Goal: Task Accomplishment & Management: Manage account settings

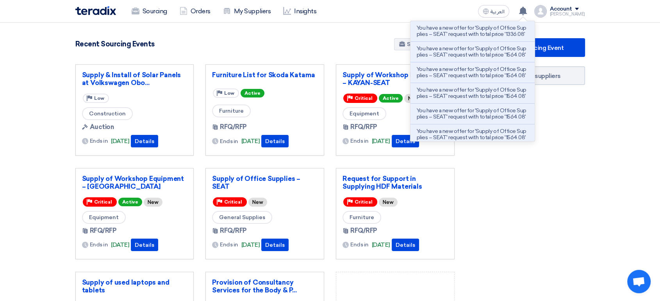
click at [518, 36] on p "You have a new offer for 'Supply of Office Supplies – SEAT' request with total …" at bounding box center [472, 31] width 112 height 12
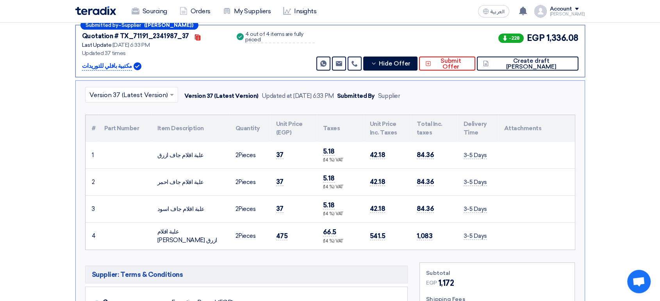
click at [440, 204] on table "# Part Number Item Description Quantity Unit Price (EGP) Taxes Unit Price Inc. …" at bounding box center [329, 182] width 489 height 135
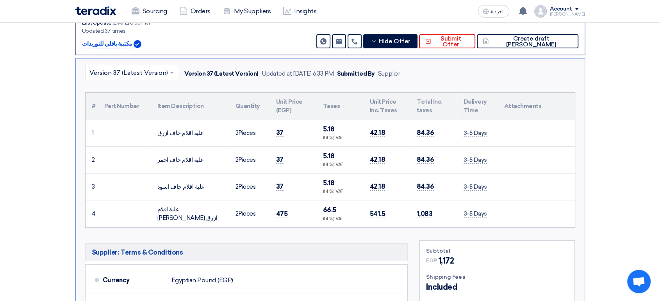
scroll to position [162, 0]
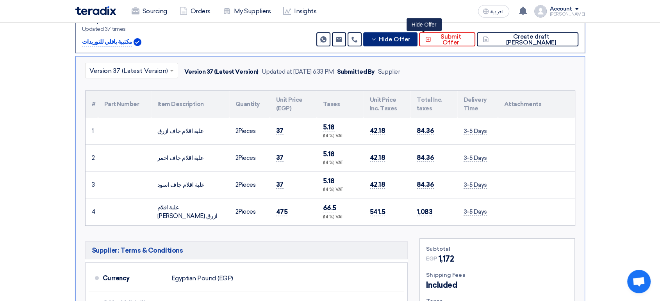
click at [410, 37] on span "Hide Offer" at bounding box center [395, 40] width 32 height 6
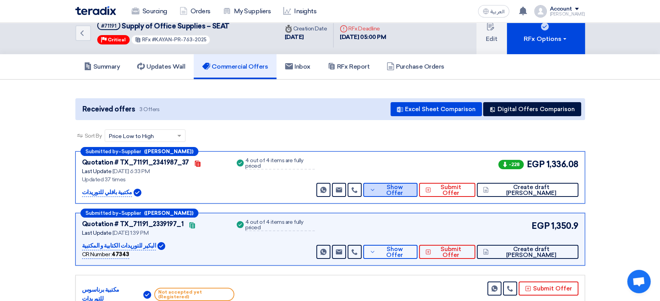
scroll to position [0, 0]
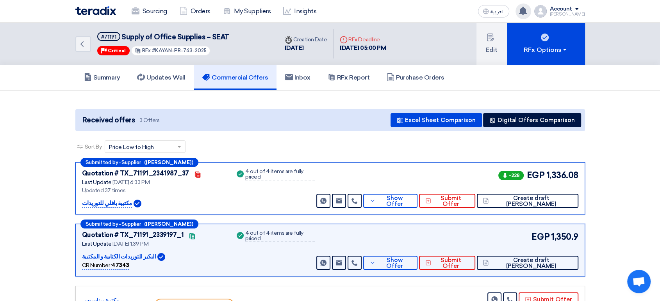
click at [527, 12] on use at bounding box center [523, 11] width 8 height 9
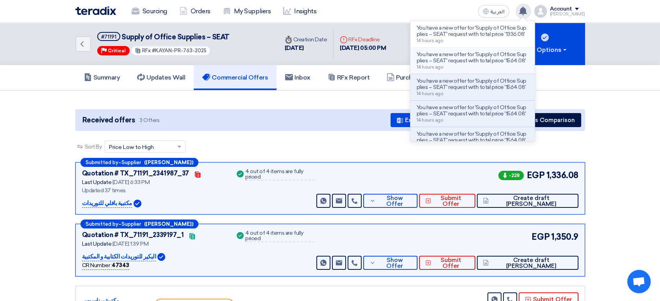
click at [513, 63] on p "You have a new offer for 'Supply of Office Supplies – SEAT' request with total …" at bounding box center [472, 58] width 112 height 12
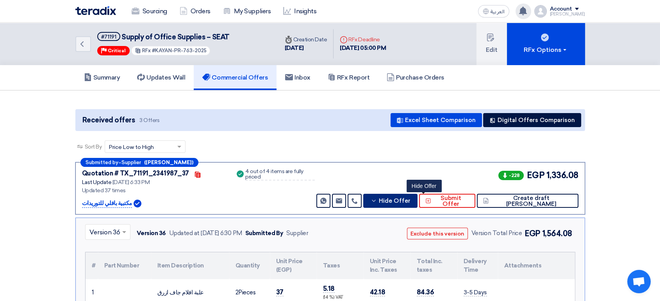
drag, startPoint x: 441, startPoint y: 200, endPoint x: 447, endPoint y: 183, distance: 18.8
click at [410, 199] on span "Hide Offer" at bounding box center [395, 201] width 32 height 6
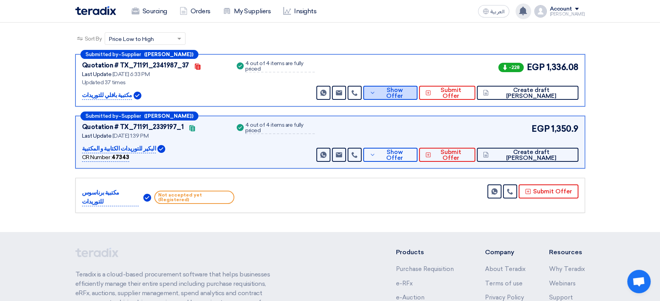
scroll to position [162, 0]
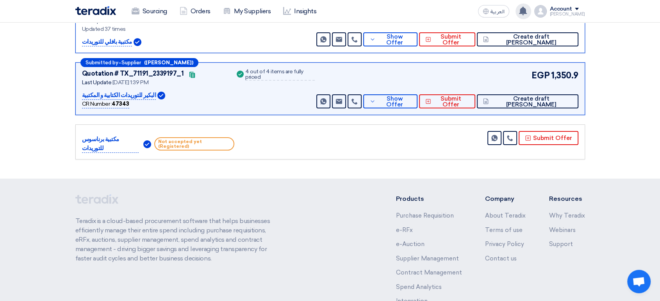
click at [527, 7] on icon at bounding box center [522, 11] width 9 height 9
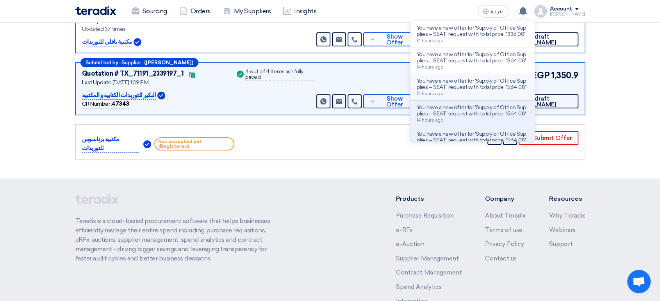
click at [504, 91] on p "You have a new offer for 'Supply of Office Supplies – SEAT' request with total …" at bounding box center [472, 84] width 112 height 12
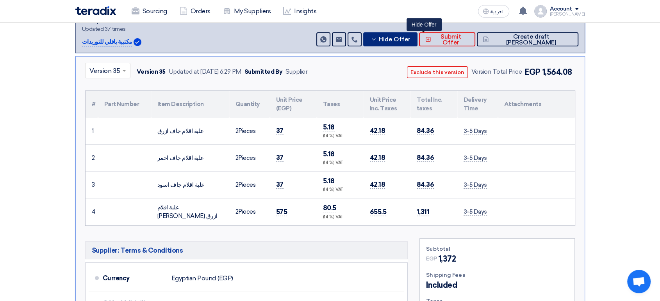
click at [410, 39] on span "Hide Offer" at bounding box center [395, 40] width 32 height 6
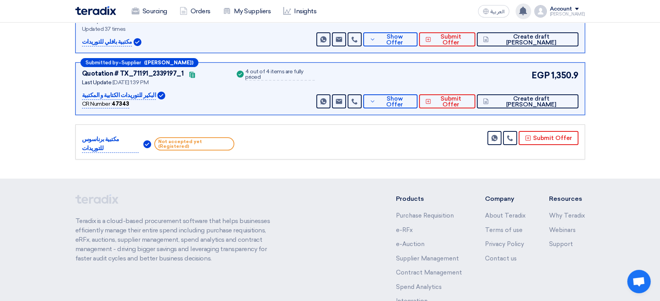
click at [525, 12] on icon at bounding box center [522, 11] width 9 height 9
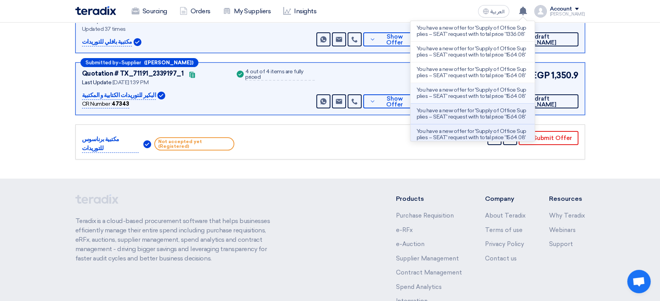
click at [505, 100] on p "You have a new offer for 'Supply of Office Supplies – SEAT' request with total …" at bounding box center [472, 93] width 112 height 12
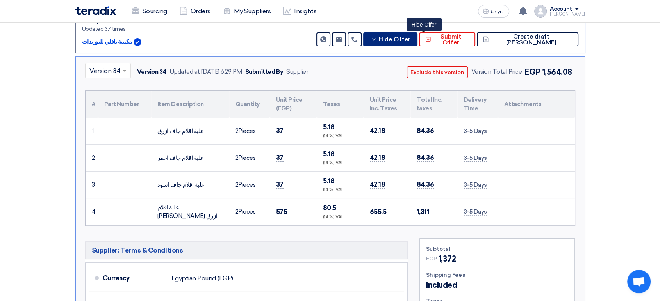
click at [410, 38] on span "Hide Offer" at bounding box center [395, 40] width 32 height 6
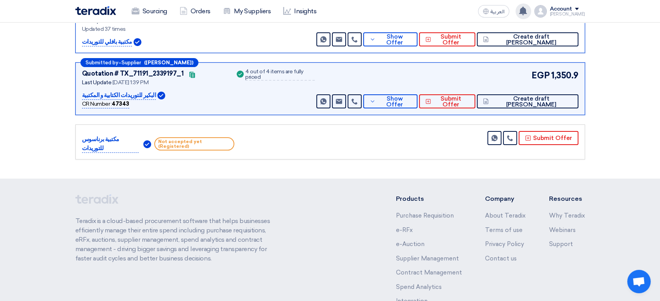
click at [527, 14] on icon at bounding box center [522, 11] width 9 height 9
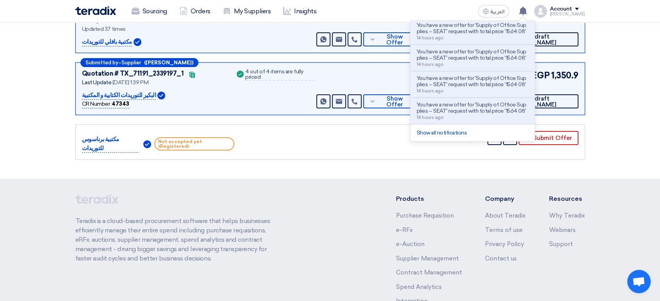
scroll to position [223, 0]
click at [509, 104] on p "You have a new offer for 'Supply of Office Supplies – SEAT' request with total …" at bounding box center [472, 108] width 112 height 12
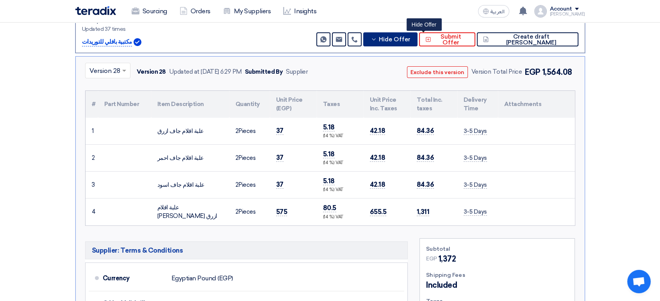
click at [410, 37] on span "Hide Offer" at bounding box center [395, 40] width 32 height 6
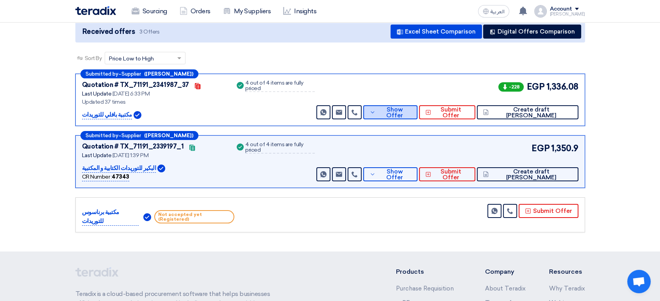
scroll to position [75, 0]
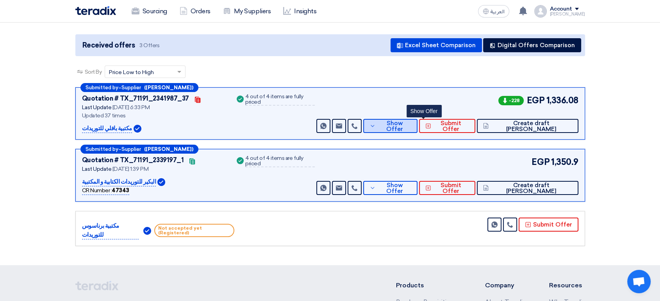
drag, startPoint x: 415, startPoint y: 123, endPoint x: 413, endPoint y: 127, distance: 4.2
click at [411, 123] on span "Show Offer" at bounding box center [394, 127] width 34 height 12
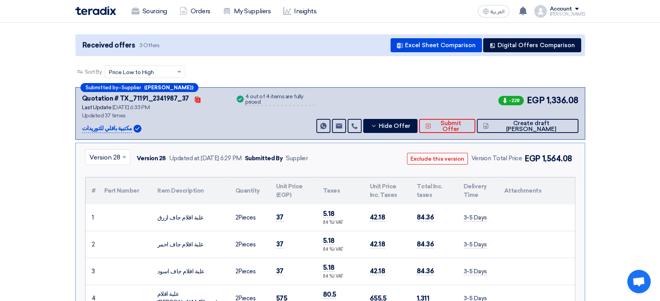
click at [116, 157] on input "text" at bounding box center [103, 158] width 29 height 13
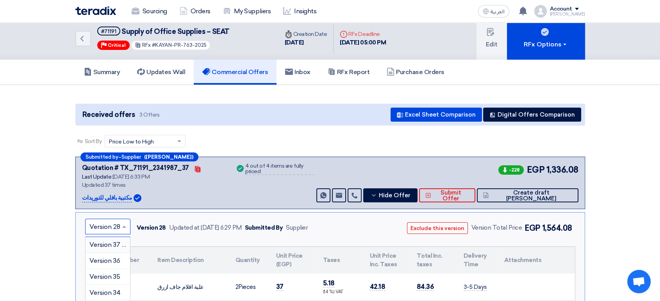
scroll to position [0, 0]
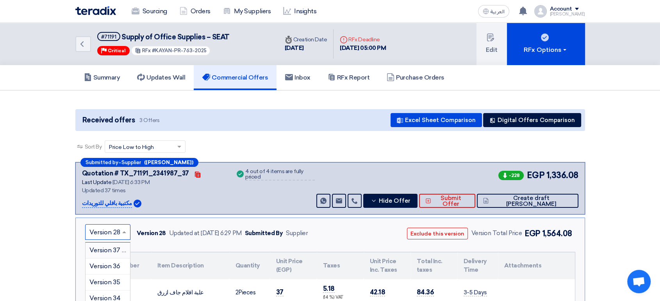
click at [108, 251] on span "Version 37 (Latest Version)" at bounding box center [128, 250] width 78 height 7
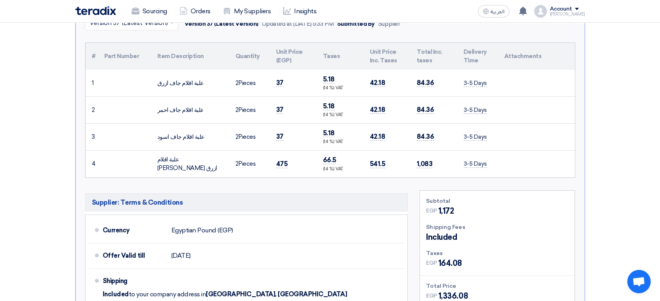
scroll to position [130, 0]
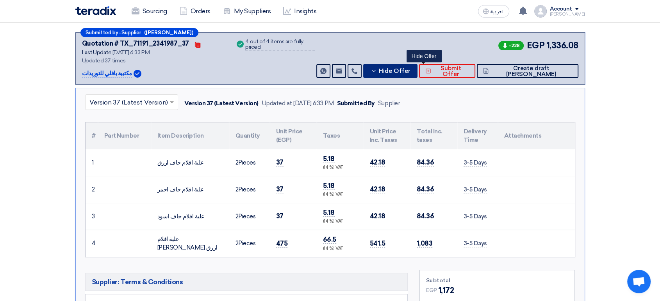
click at [377, 71] on icon at bounding box center [373, 71] width 6 height 6
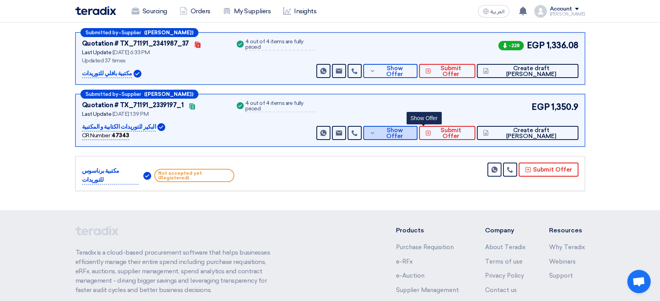
click at [375, 130] on icon at bounding box center [372, 133] width 6 height 6
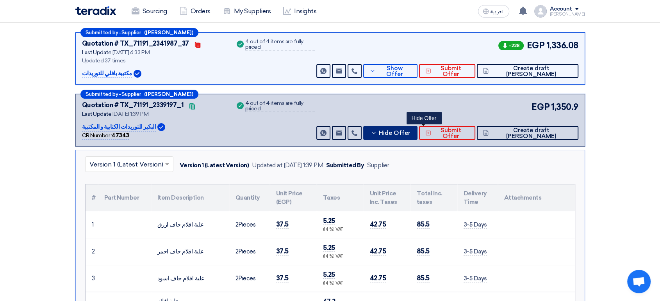
click at [377, 130] on icon at bounding box center [373, 133] width 6 height 6
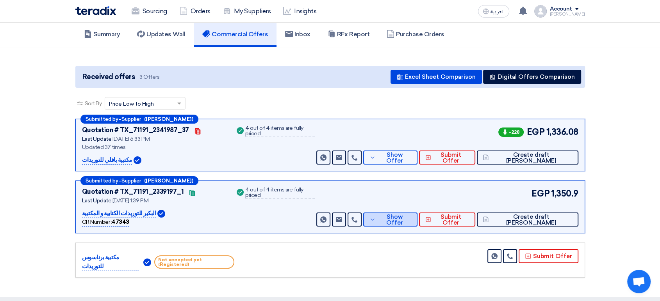
scroll to position [0, 0]
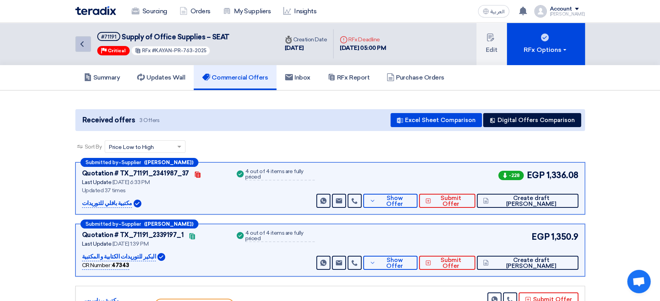
click at [82, 42] on use at bounding box center [81, 43] width 3 height 5
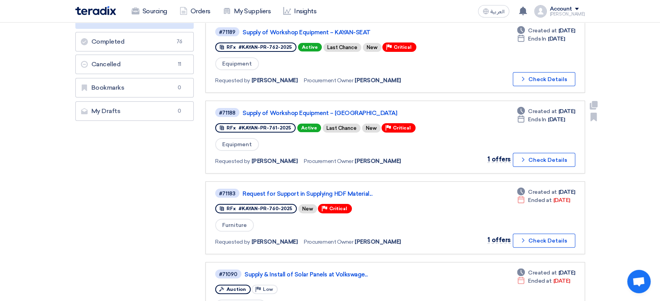
scroll to position [173, 0]
